Goal: Participate in discussion: Participate in discussion

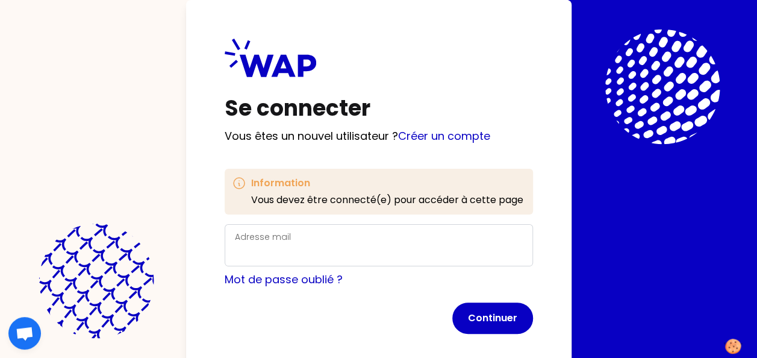
click at [255, 233] on label "Adresse mail" at bounding box center [263, 237] width 56 height 12
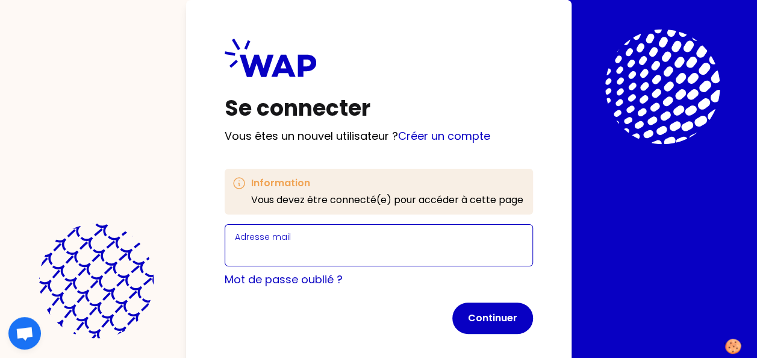
click at [255, 244] on input "Adresse mail" at bounding box center [379, 252] width 288 height 17
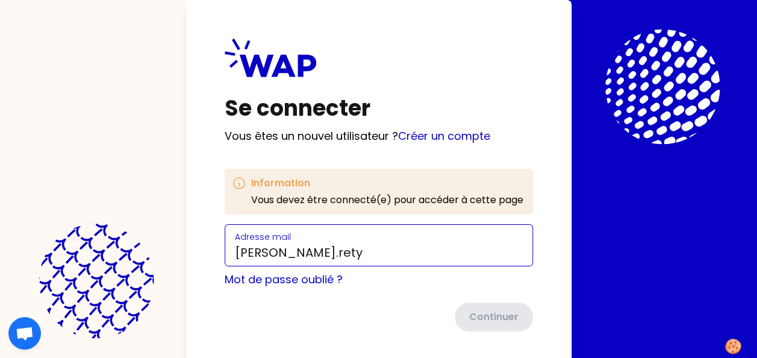
type input "[PERSON_NAME][EMAIL_ADDRESS][DOMAIN_NAME]"
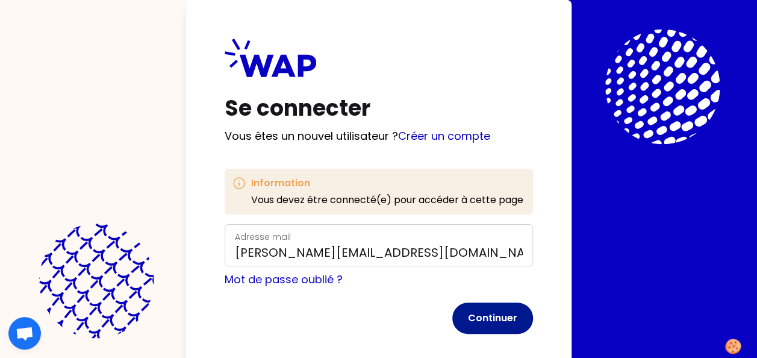
click at [485, 320] on button "Continuer" at bounding box center [492, 317] width 81 height 31
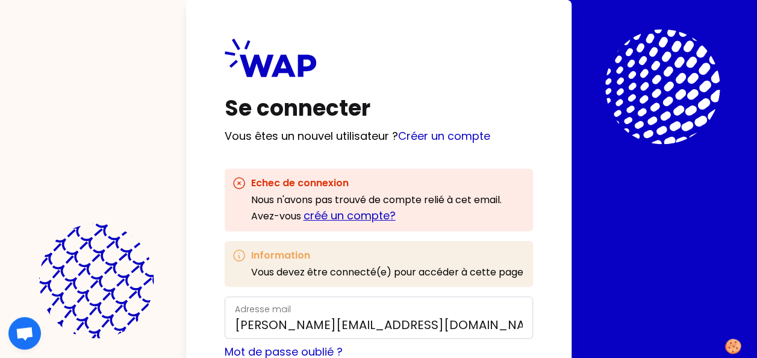
click at [364, 213] on link "créé un compte?" at bounding box center [349, 215] width 92 height 15
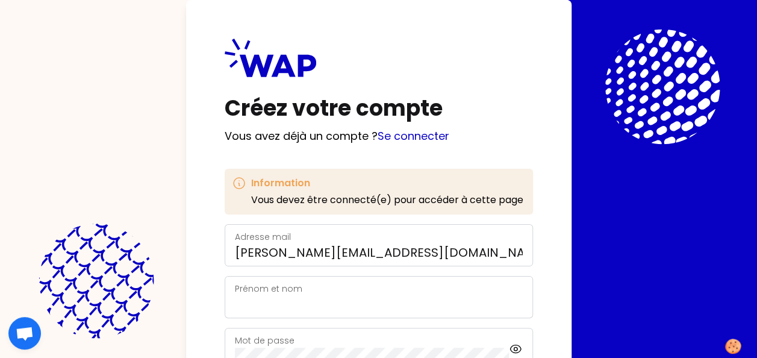
click at [282, 287] on label "Prénom et nom" at bounding box center [268, 288] width 67 height 12
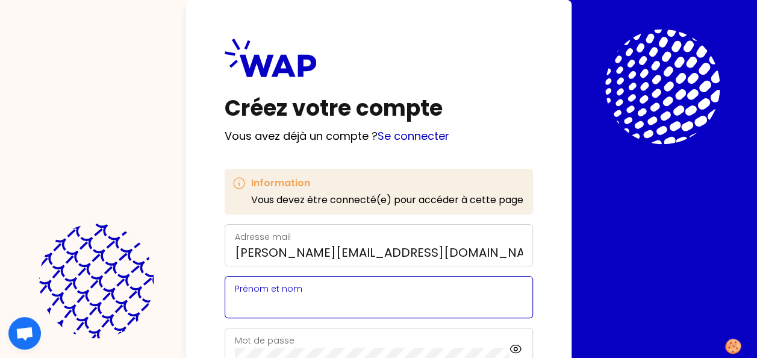
click at [282, 296] on input "Prénom et nom" at bounding box center [379, 304] width 288 height 17
type input "[PERSON_NAME]"
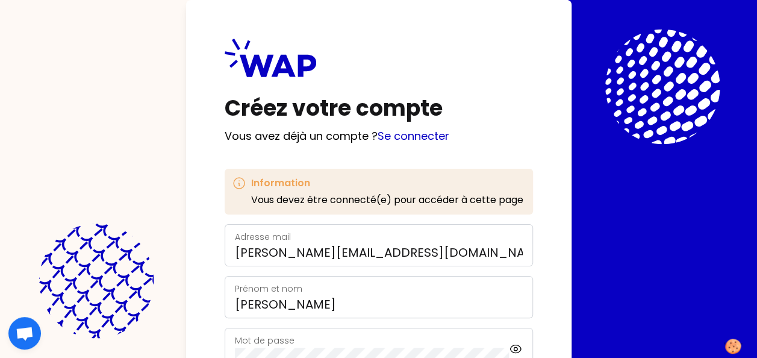
click at [271, 337] on label "Mot de passe" at bounding box center [265, 340] width 60 height 12
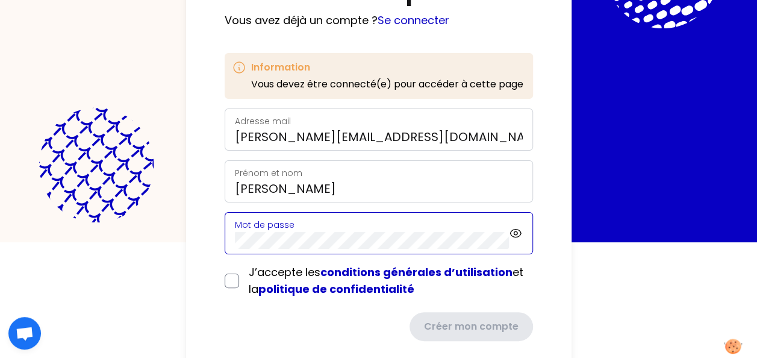
scroll to position [126, 0]
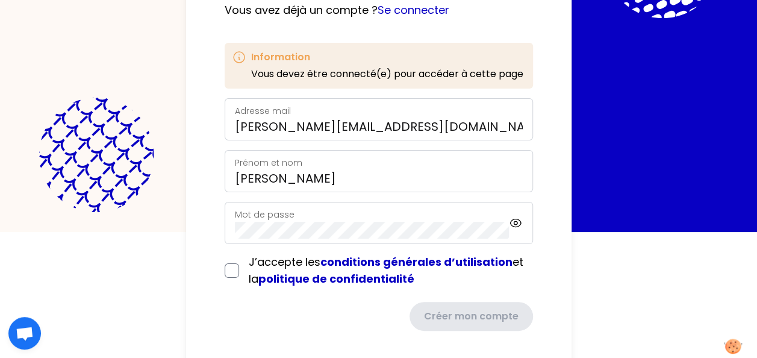
click at [196, 297] on div "Créez votre compte Vous avez déjà un compte ? Se connecter Information Vous dev…" at bounding box center [378, 121] width 385 height 495
click at [228, 268] on input "checkbox" at bounding box center [232, 270] width 14 height 14
checkbox input "true"
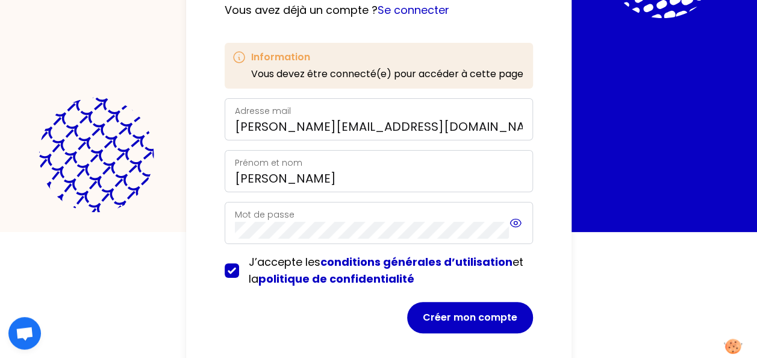
click at [516, 222] on icon at bounding box center [515, 223] width 13 height 14
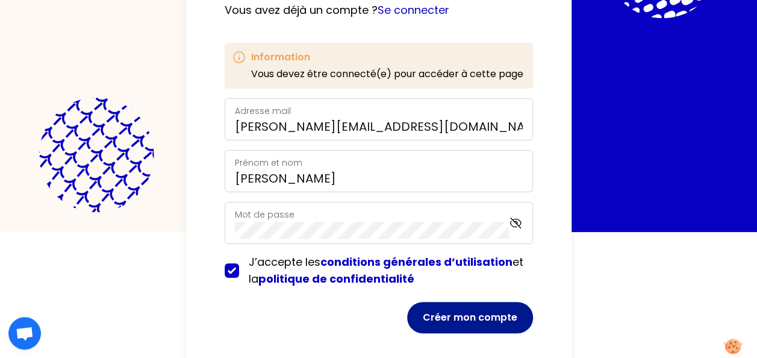
click at [464, 318] on button "Créer mon compte" at bounding box center [470, 317] width 126 height 31
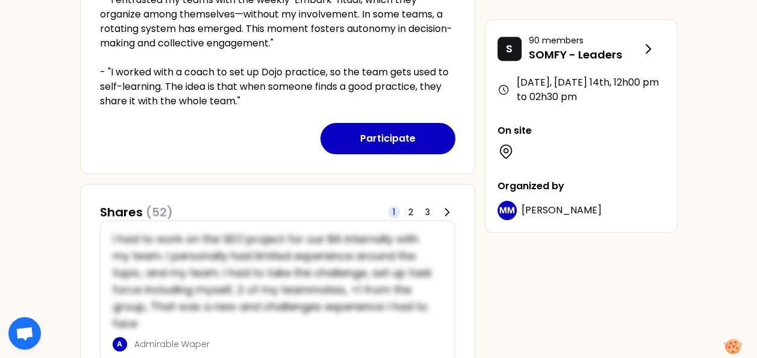
scroll to position [421, 0]
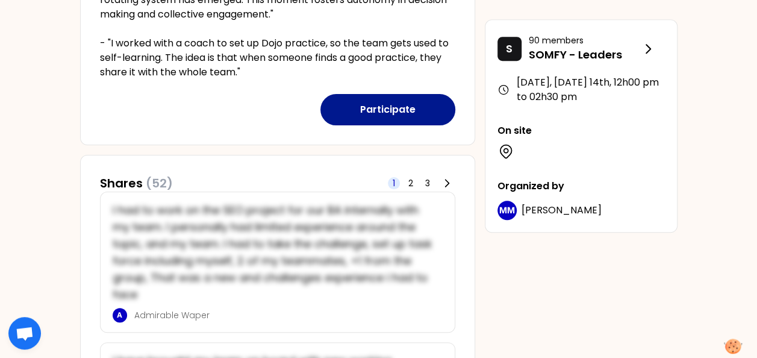
click at [386, 106] on button "Participate" at bounding box center [387, 109] width 135 height 31
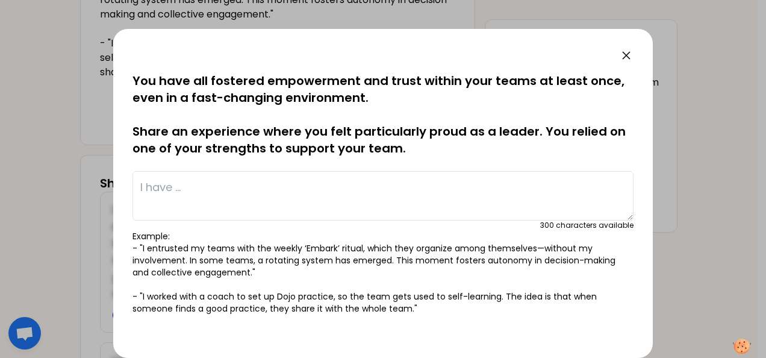
click at [627, 56] on icon at bounding box center [626, 55] width 14 height 14
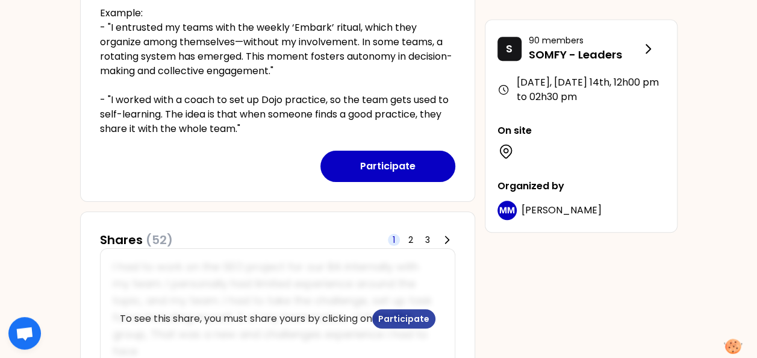
scroll to position [361, 0]
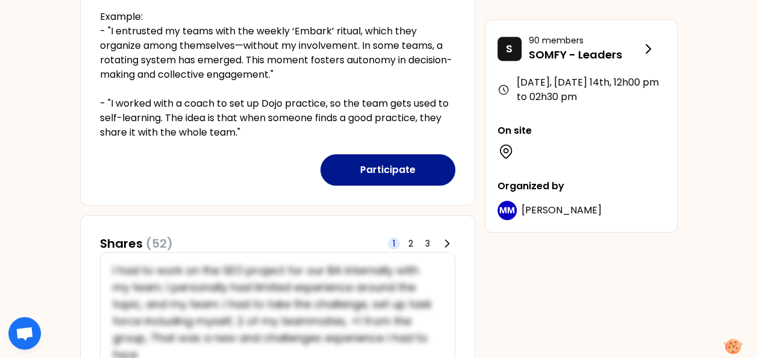
click at [383, 171] on button "Participate" at bounding box center [387, 169] width 135 height 31
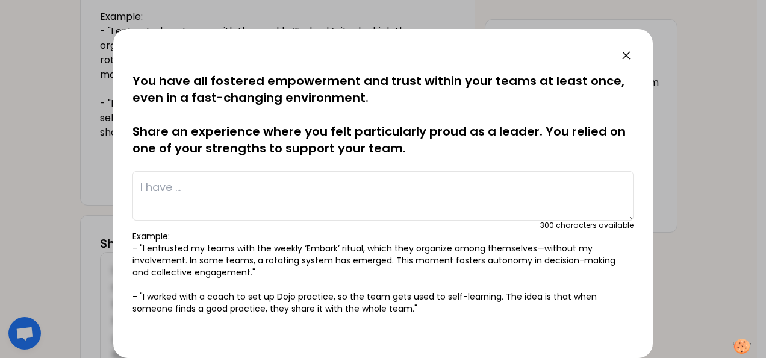
click at [627, 53] on icon at bounding box center [626, 55] width 14 height 14
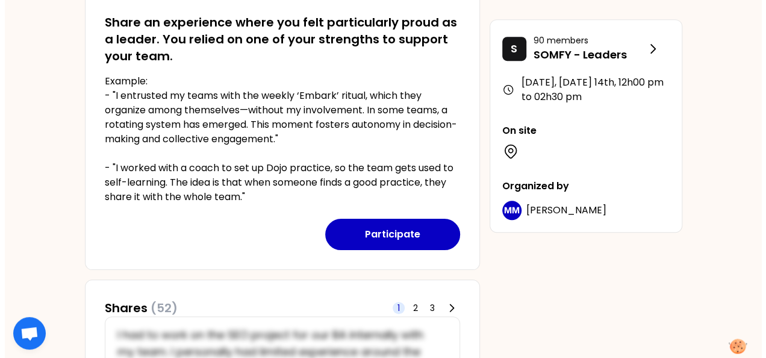
scroll to position [181, 0]
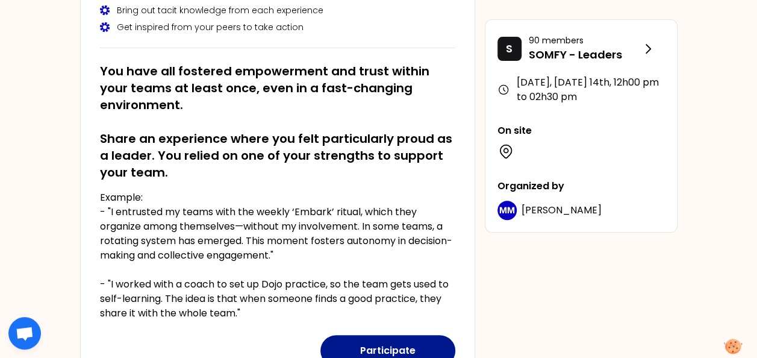
click at [376, 349] on button "Participate" at bounding box center [387, 350] width 135 height 31
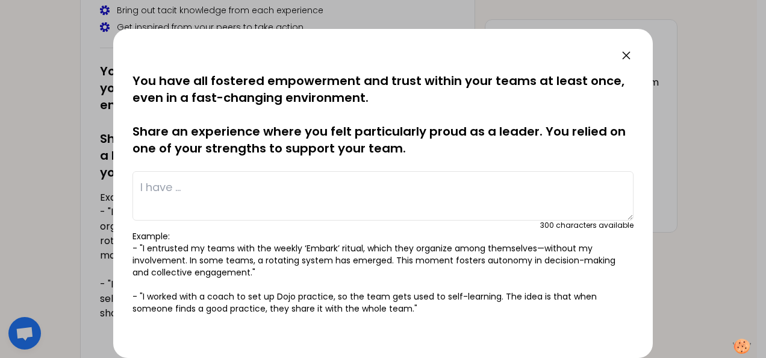
click at [167, 185] on textarea at bounding box center [382, 195] width 501 height 49
click at [137, 184] on textarea "I have entrusted my team by" at bounding box center [382, 195] width 501 height 49
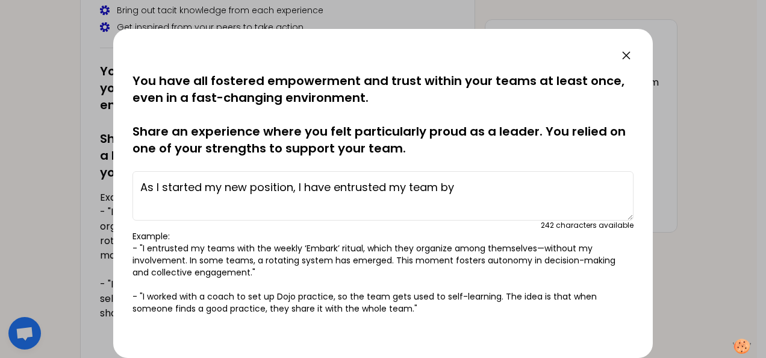
click at [467, 186] on textarea "As I started my new position, I have entrusted my team by" at bounding box center [382, 195] width 501 height 49
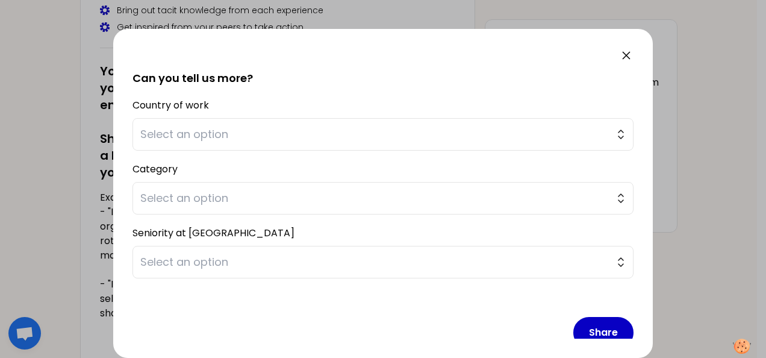
scroll to position [291, 0]
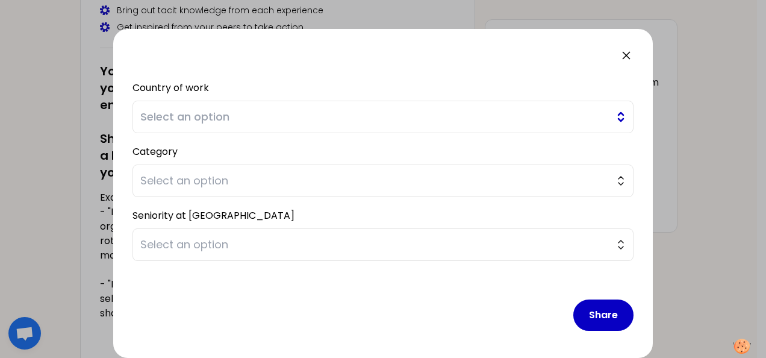
type textarea "As I started my new position, I have entrusted my team by taking common time to…"
click at [366, 116] on span "Select an option" at bounding box center [374, 116] width 468 height 17
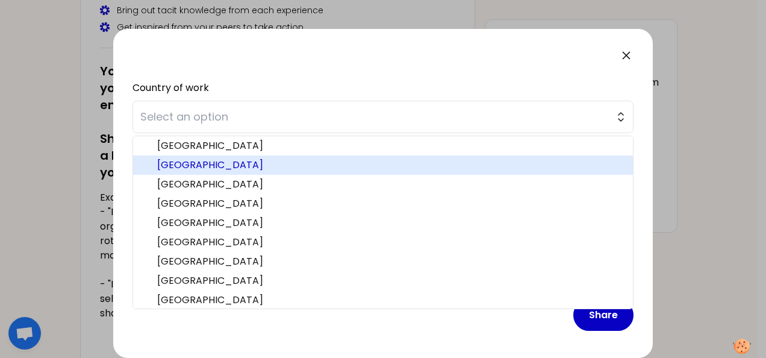
scroll to position [60, 0]
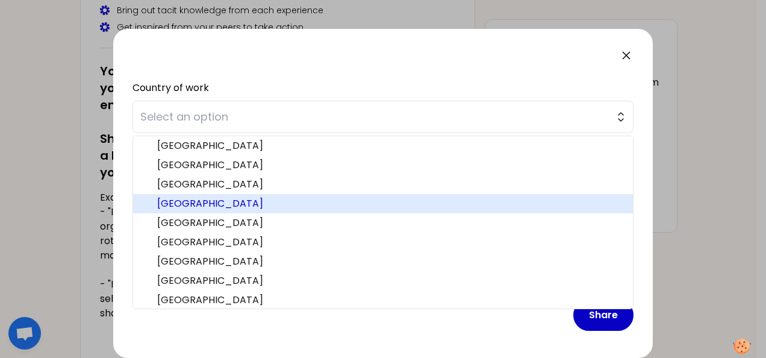
click at [183, 199] on span "[GEOGRAPHIC_DATA]" at bounding box center [390, 203] width 466 height 14
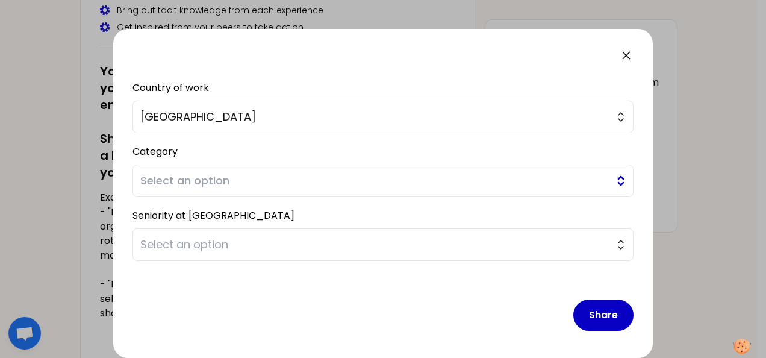
click at [183, 179] on span "Select an option" at bounding box center [374, 180] width 468 height 17
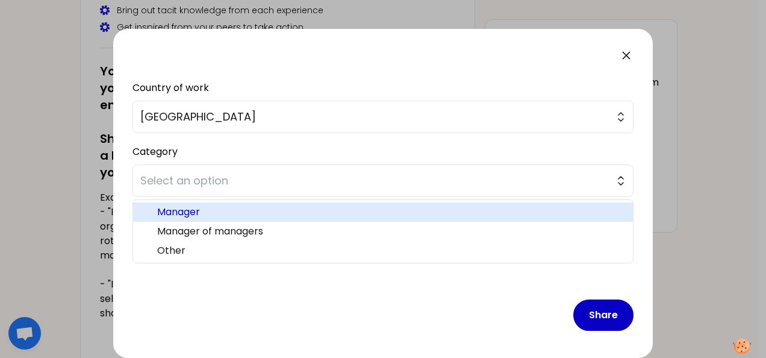
click at [184, 213] on span "Manager" at bounding box center [390, 212] width 466 height 14
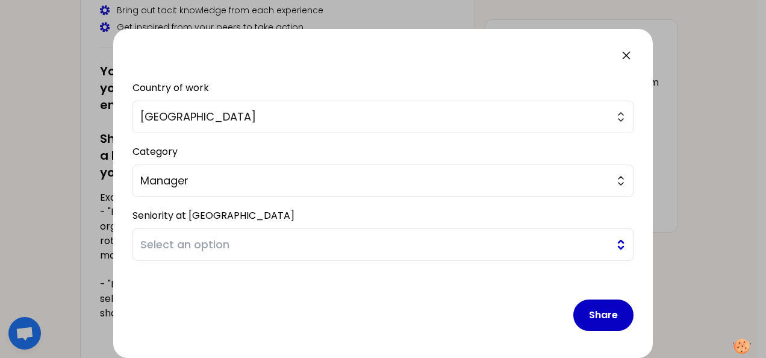
click at [186, 244] on span "Select an option" at bounding box center [374, 244] width 468 height 17
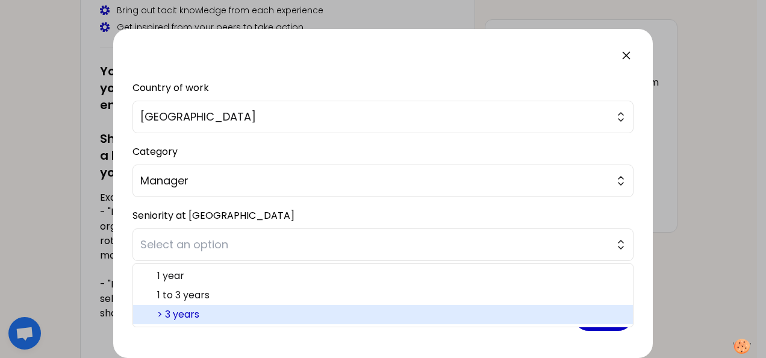
click at [181, 311] on span "> 3 years" at bounding box center [390, 314] width 466 height 14
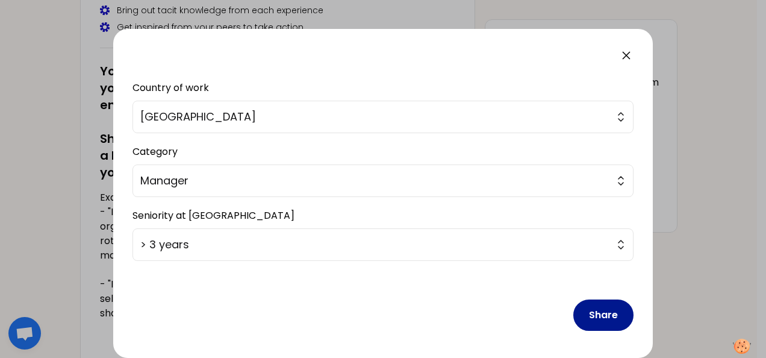
click at [595, 317] on button "Share" at bounding box center [603, 314] width 60 height 31
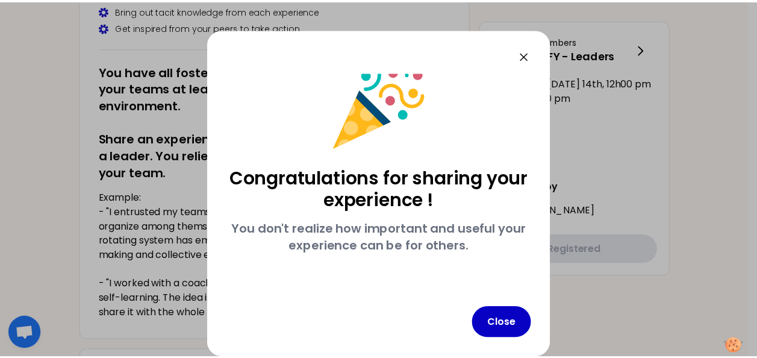
scroll to position [20, 0]
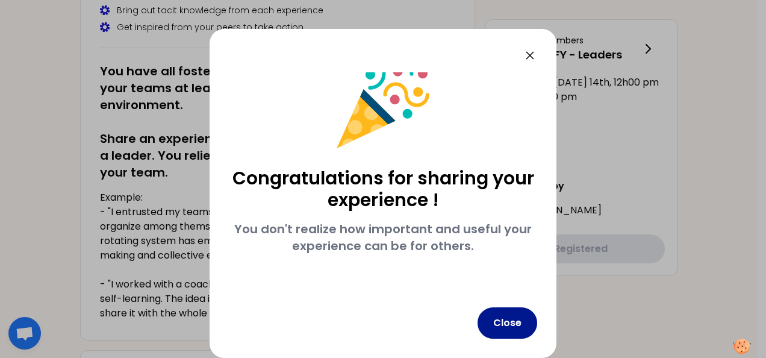
click at [507, 321] on button "Close" at bounding box center [507, 322] width 60 height 31
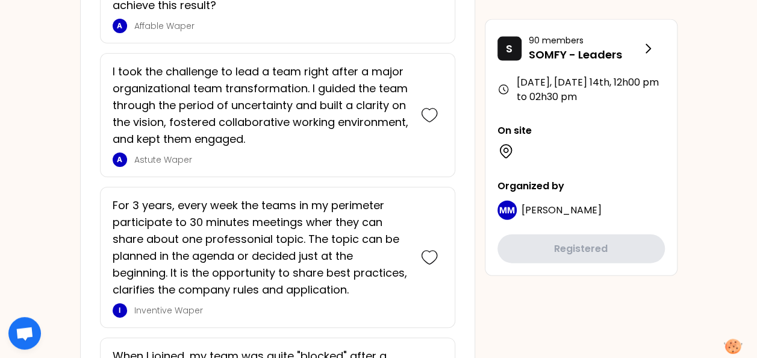
scroll to position [1324, 0]
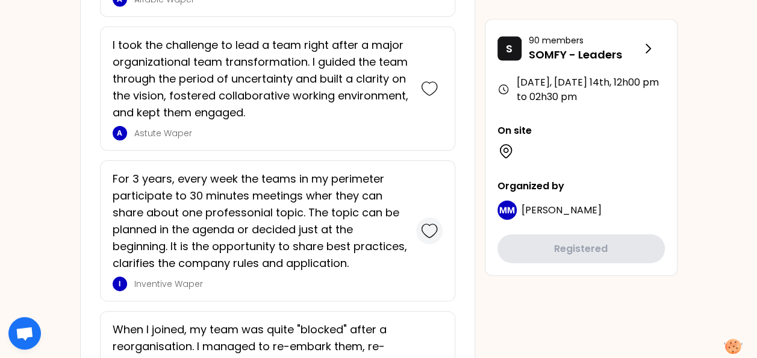
click at [425, 225] on icon at bounding box center [429, 230] width 17 height 17
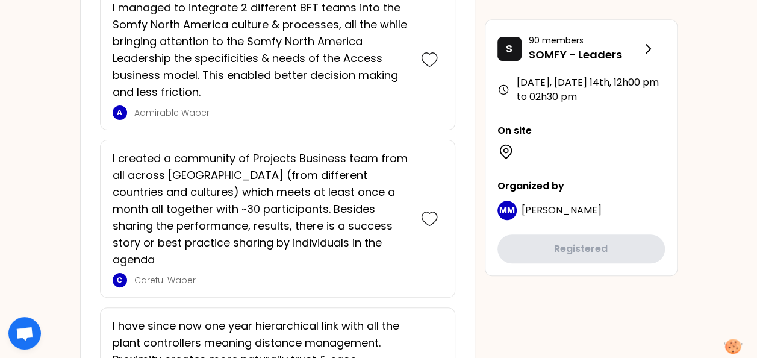
scroll to position [2554, 0]
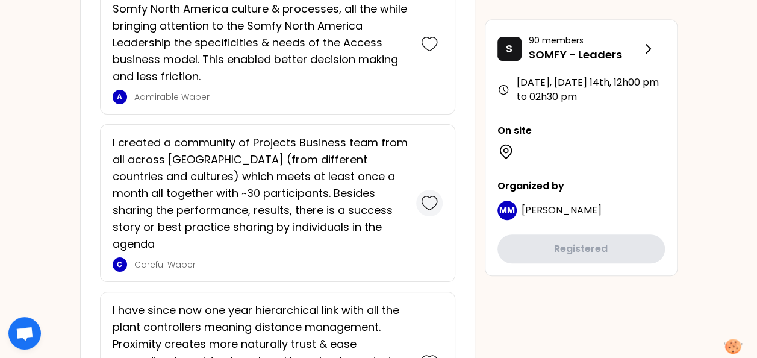
click at [426, 194] on icon at bounding box center [429, 202] width 17 height 17
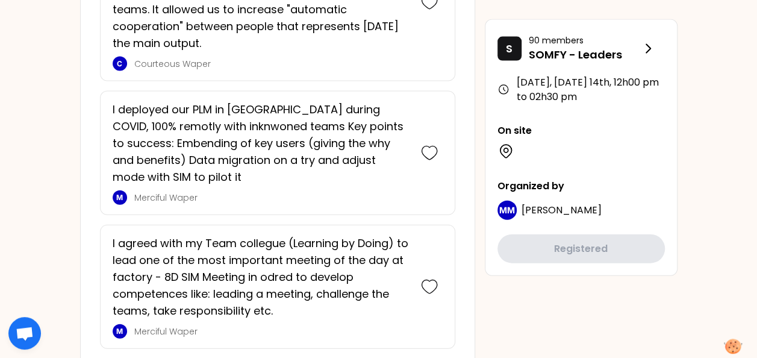
scroll to position [3554, 0]
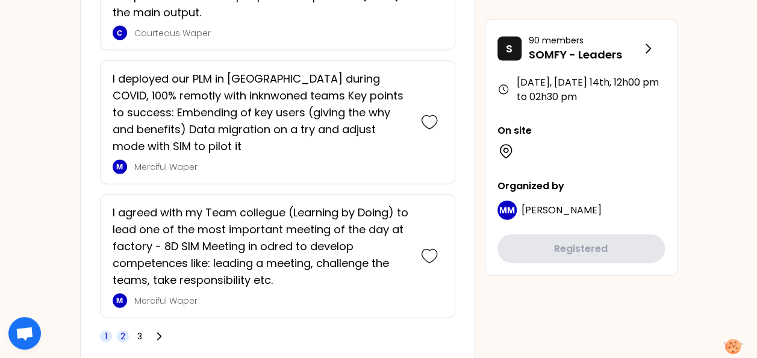
click at [120, 330] on span "2" at bounding box center [122, 336] width 5 height 12
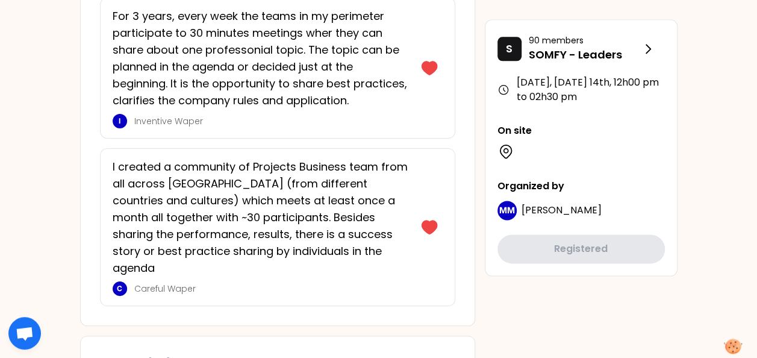
scroll to position [435, 0]
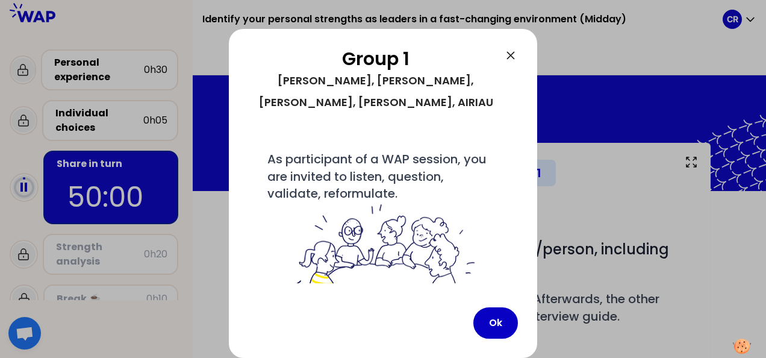
drag, startPoint x: 760, startPoint y: 172, endPoint x: 760, endPoint y: 195, distance: 23.5
click at [760, 195] on div at bounding box center [383, 179] width 766 height 358
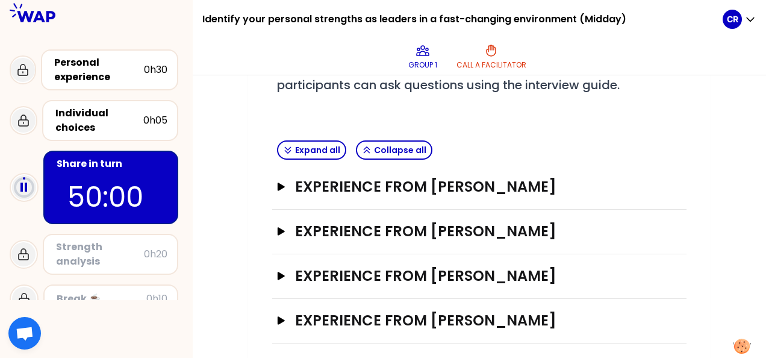
scroll to position [241, 0]
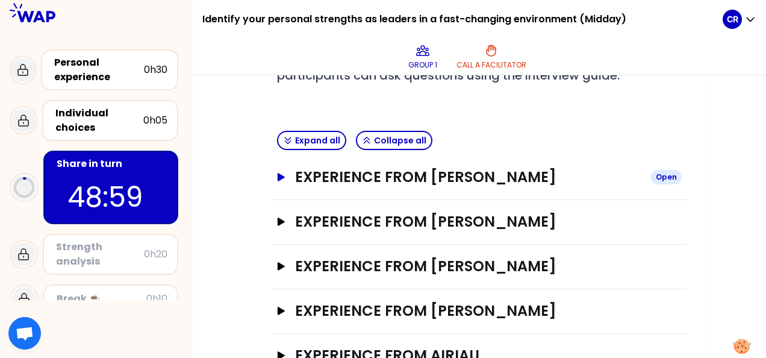
click at [280, 179] on icon "button" at bounding box center [281, 177] width 10 height 8
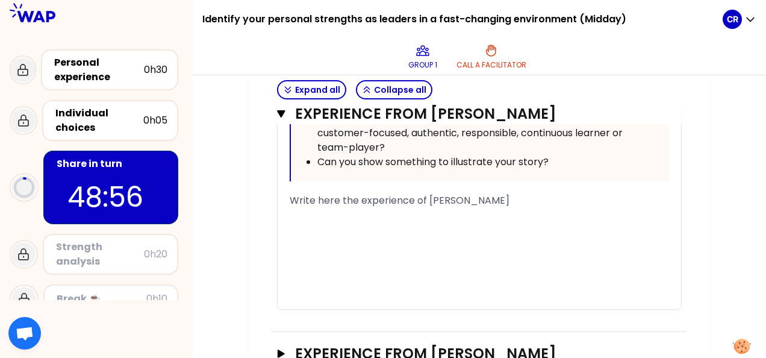
scroll to position [783, 0]
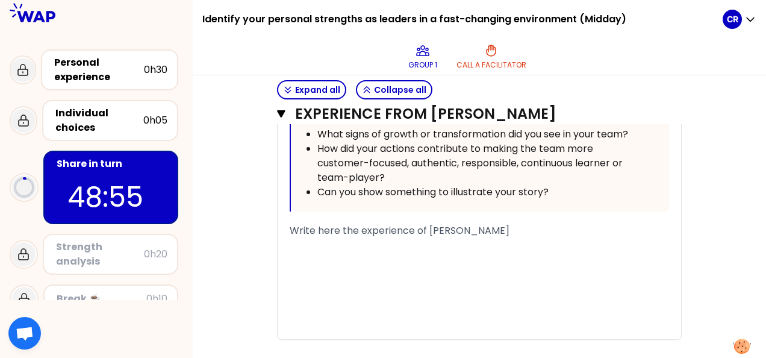
click at [334, 254] on div "﻿" at bounding box center [479, 259] width 379 height 14
